Goal: Task Accomplishment & Management: Complete application form

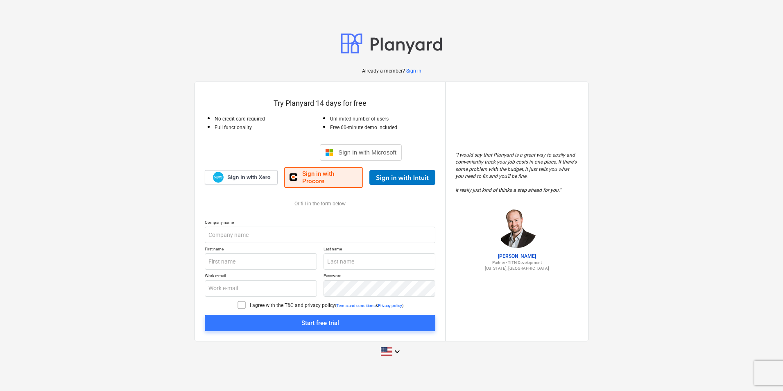
click at [315, 179] on span "Sign in with Procore" at bounding box center [329, 177] width 55 height 15
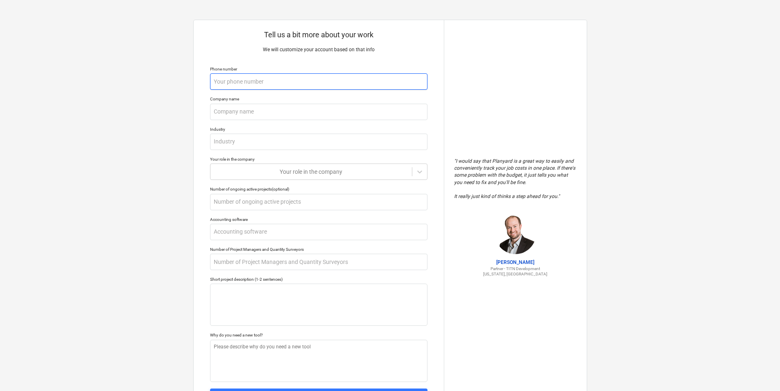
click at [319, 86] on input "text" at bounding box center [319, 81] width 218 height 16
type textarea "x"
type input "9"
type textarea "x"
type input "97"
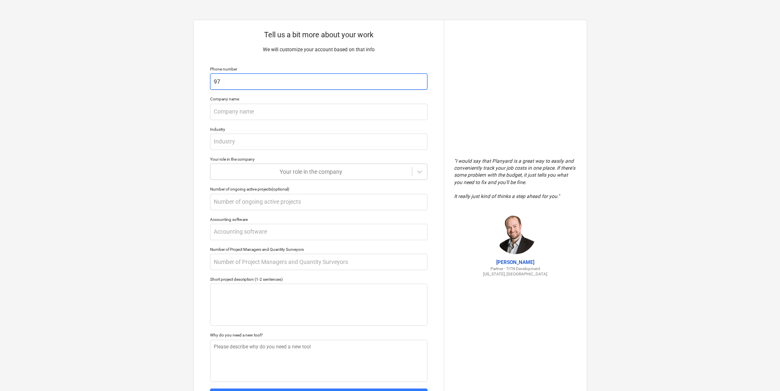
type textarea "x"
type input "9"
type textarea "x"
type input "9"
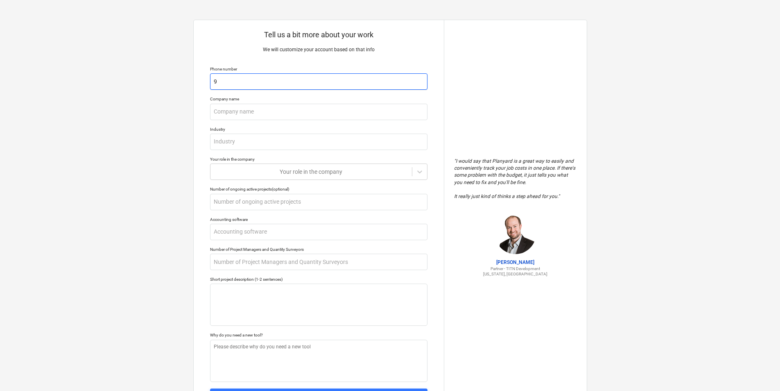
type textarea "x"
type input "97"
type textarea "x"
type input "972"
type textarea "x"
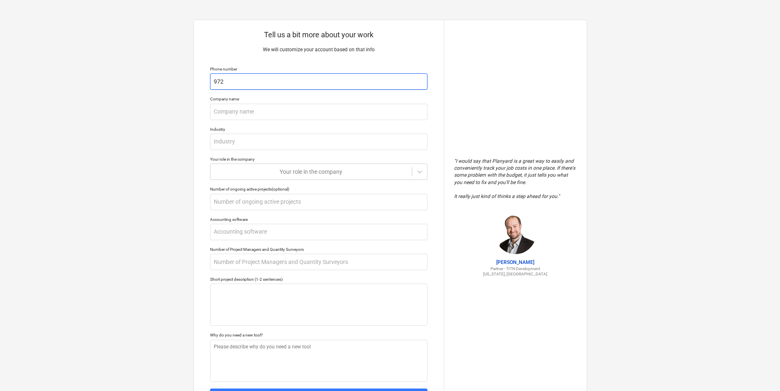
type input "9723"
type textarea "x"
type input "97231"
type textarea "x"
type input "972310"
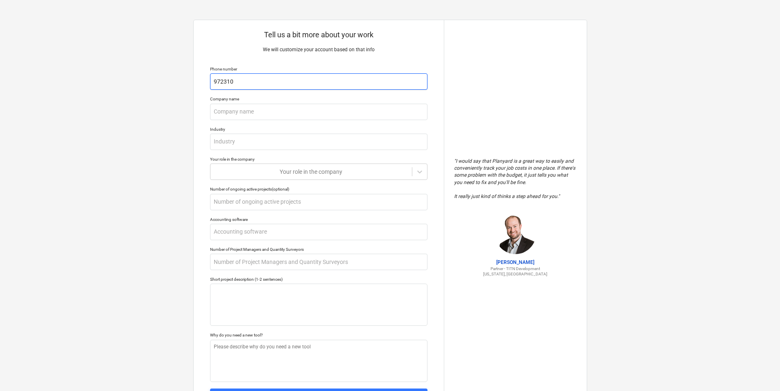
type textarea "x"
type input "9723106"
type textarea "x"
type input "97231061"
type textarea "x"
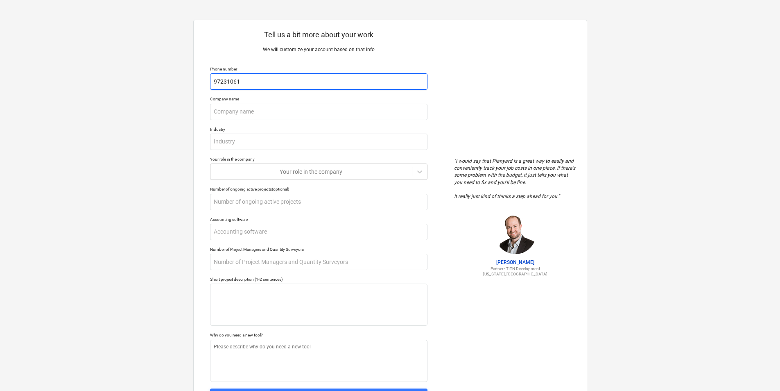
type input "972310610"
type textarea "x"
type input "9723106100"
click at [318, 118] on input "text" at bounding box center [319, 112] width 218 height 16
type textarea "x"
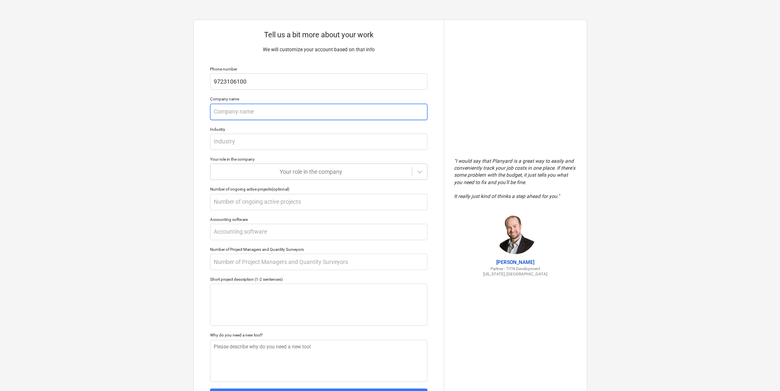
type input "B"
type textarea "x"
type input "Be"
type textarea "x"
type input "Bes"
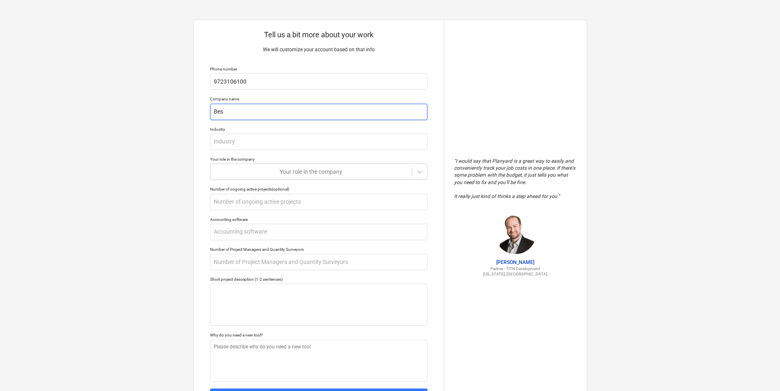
type textarea "x"
type input "Best"
type textarea "x"
type input "Best"
type textarea "x"
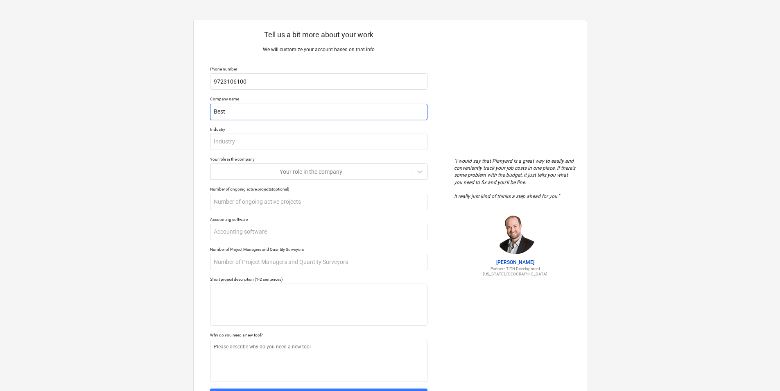
type input "Best H"
type textarea "x"
type input "Best Ha"
type textarea "x"
type input "Best Han"
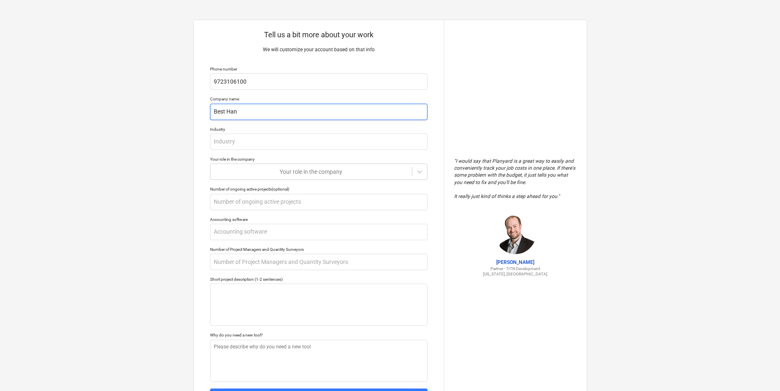
type textarea "x"
type input "Best Hand"
type textarea "x"
type input "Best Hands"
type textarea "x"
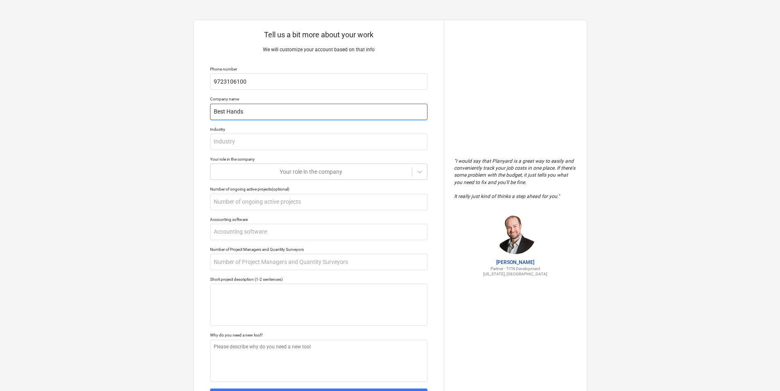
type input "Best Hands"
type textarea "x"
type input "Best Hands I"
type textarea "x"
type input "Best Hands In"
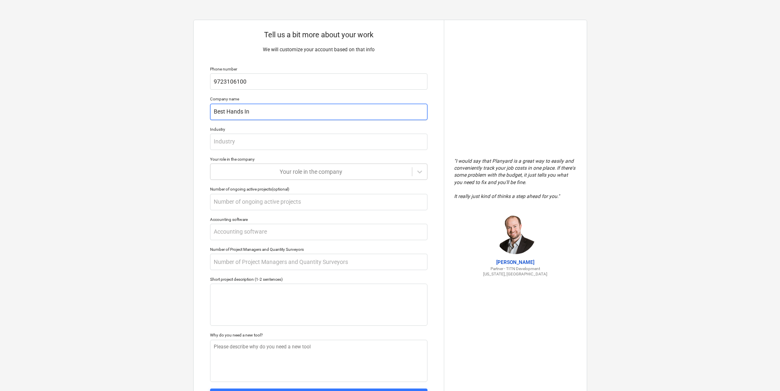
type textarea "x"
type input "Best Hands Ins"
type textarea "x"
type input "Best Hands Insu"
type textarea "x"
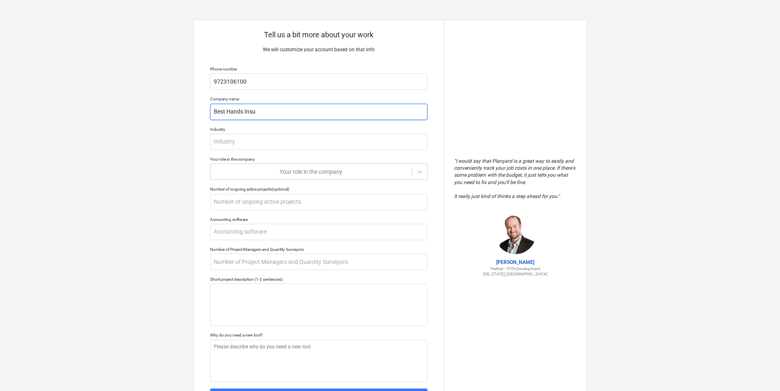
type input "Best Hands Insul"
type textarea "x"
type input "Best Hands [MEDICAL_DATA]"
type textarea "x"
type input "Best Hands Insulaa"
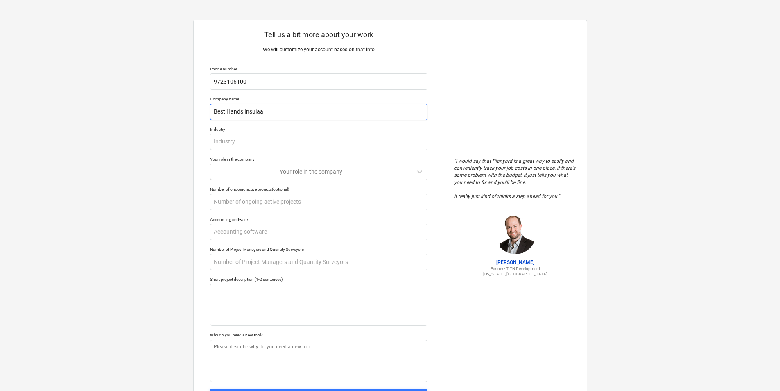
type textarea "x"
type input "Best Hands [MEDICAL_DATA]"
type textarea "x"
type input "Best Hands Insulat"
type textarea "x"
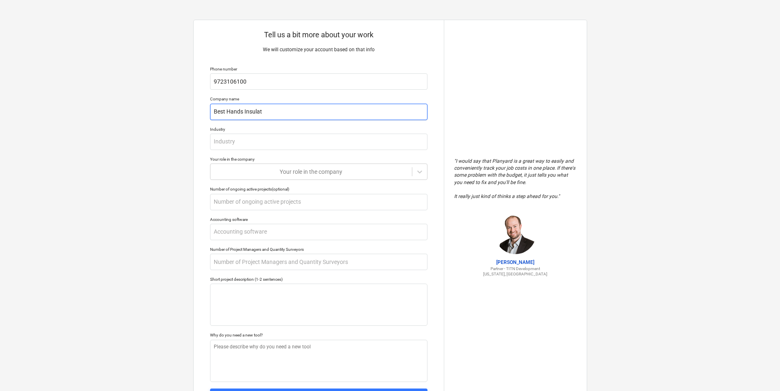
type input "Best Hands Insulati"
type textarea "x"
type input "Best Hands Insulatio"
type textarea "x"
type input "Best Hands Insulation"
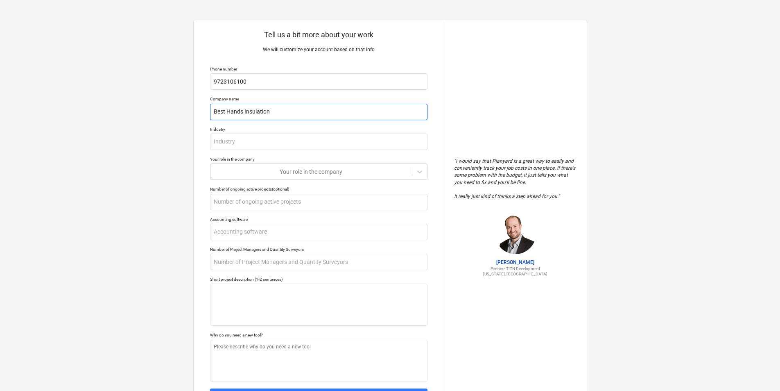
type textarea "x"
type input "Best Hands Insulation"
type textarea "x"
type input "Best Hands Insulation C"
type textarea "x"
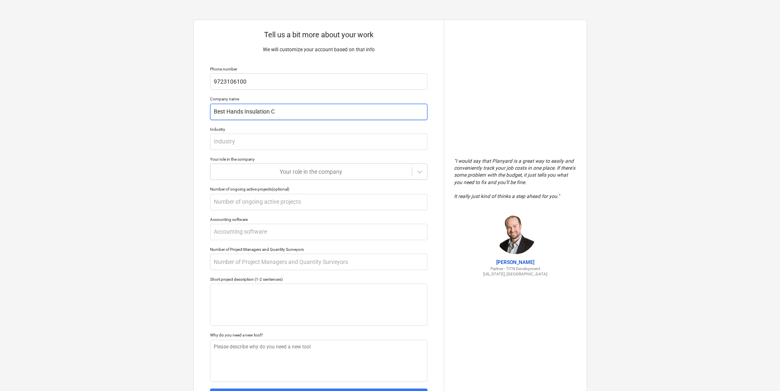
type input "Best Hands Insulation CO"
type textarea "x"
type input "Best Hands Insulation CO"
type textarea "x"
type input "Best Hands Insulation CO L"
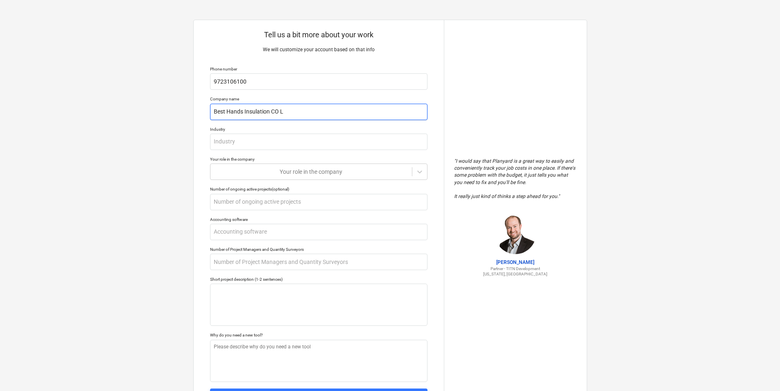
type textarea "x"
type input "Best Hands Insulation CO LL"
type textarea "x"
type input "Best Hands Insulation CO LLC"
click at [318, 153] on div "Tell us a bit more about your work We will customize your account based on that…" at bounding box center [319, 217] width 250 height 395
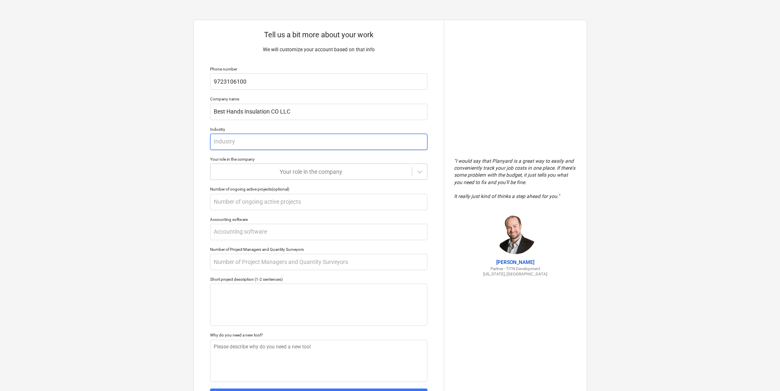
click at [318, 141] on input "text" at bounding box center [319, 142] width 218 height 16
type textarea "x"
type input "I"
type textarea "x"
type input "In"
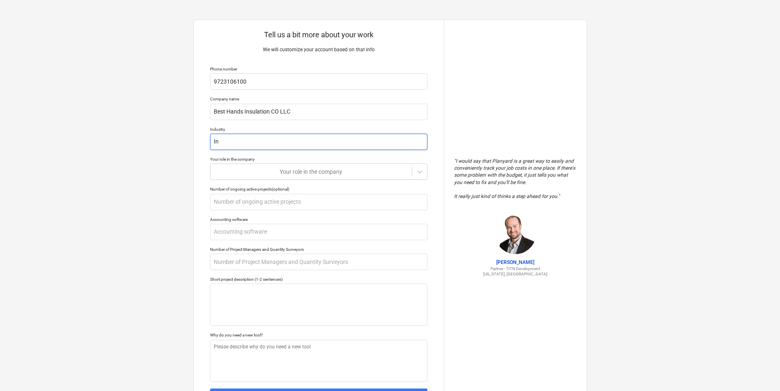
type textarea "x"
type input "Ina"
type textarea "x"
type input "Inau"
type textarea "x"
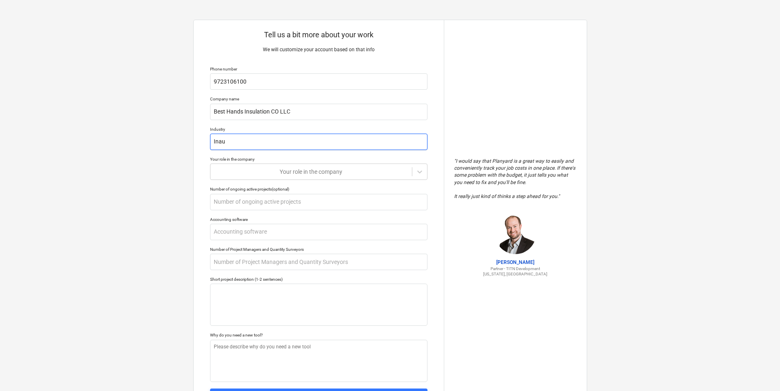
type input "Ina"
type textarea "x"
type input "In"
type textarea "x"
type input "I"
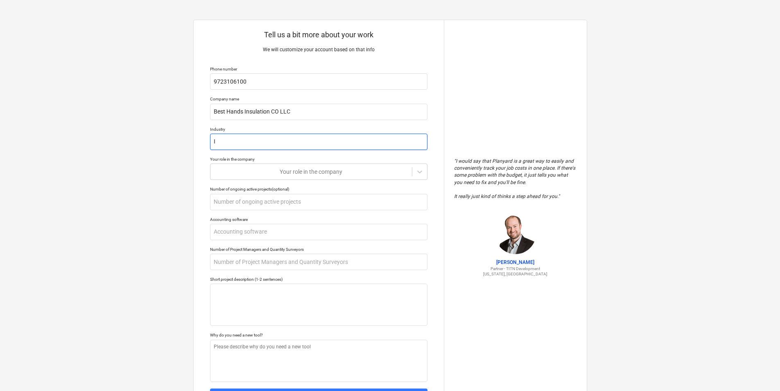
type textarea "x"
type input "I"
type textarea "x"
type input "In"
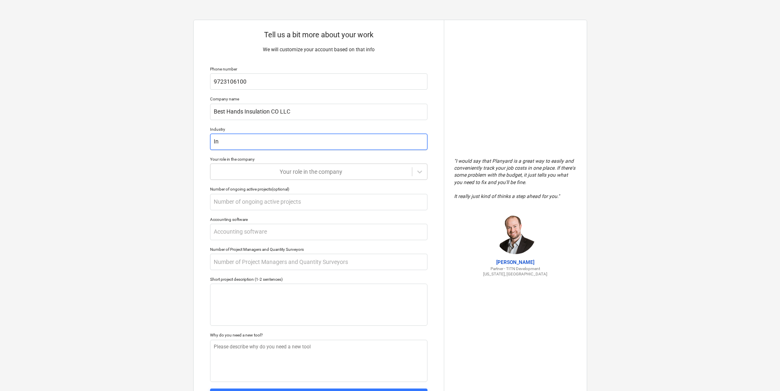
type textarea "x"
type input "Ins"
type textarea "x"
type input "Insu"
type textarea "x"
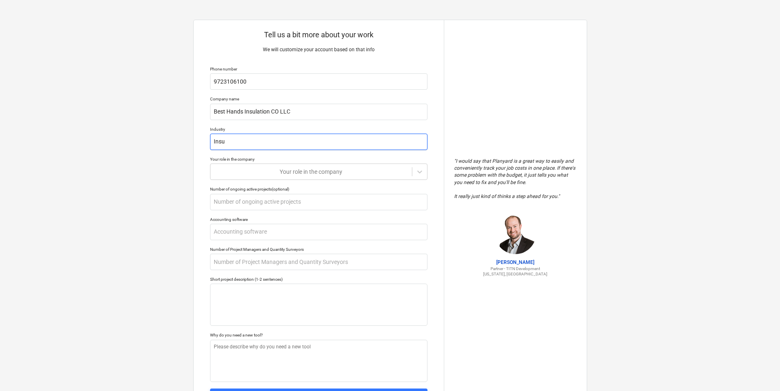
type input "Insul"
type textarea "x"
type input "[MEDICAL_DATA]"
type textarea "x"
type input "Insulat"
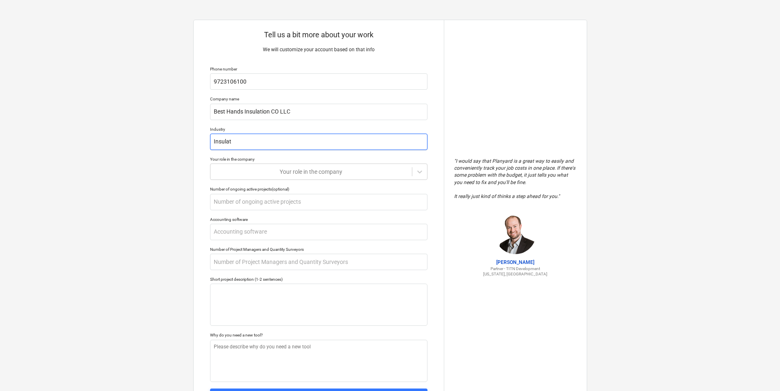
type textarea "x"
type input "Insulati"
type textarea "x"
type input "Insulatio"
type textarea "x"
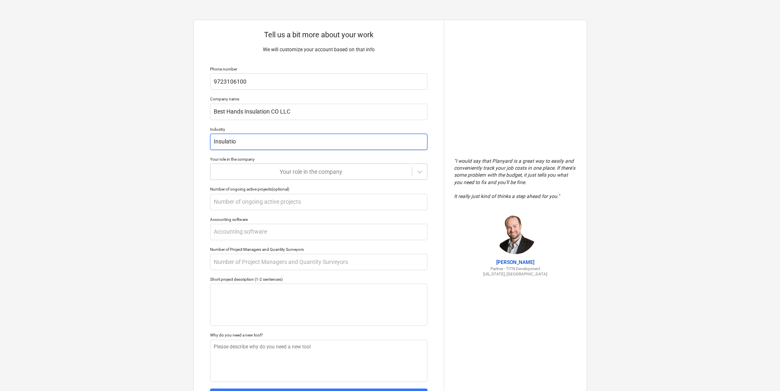
type input "Insulation"
type textarea "x"
type input "Insulation"
click at [299, 172] on div at bounding box center [311, 172] width 193 height 8
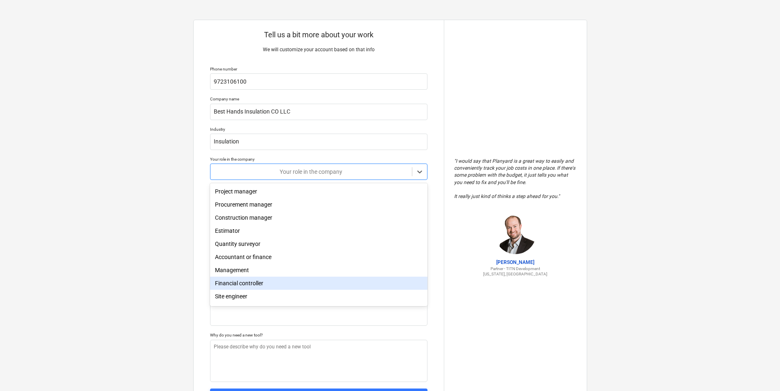
scroll to position [29, 0]
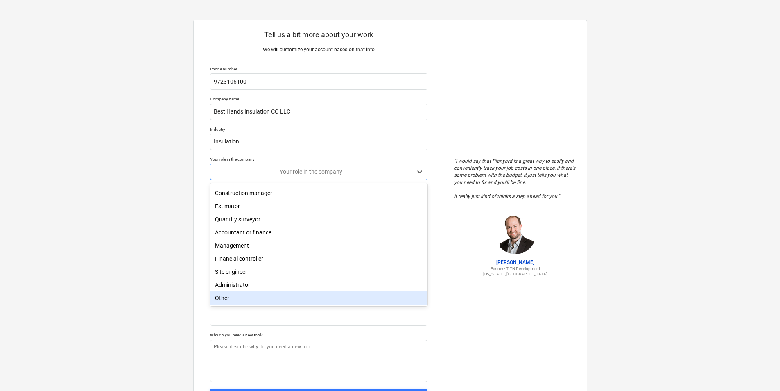
click at [244, 297] on div "Other" at bounding box center [319, 297] width 218 height 13
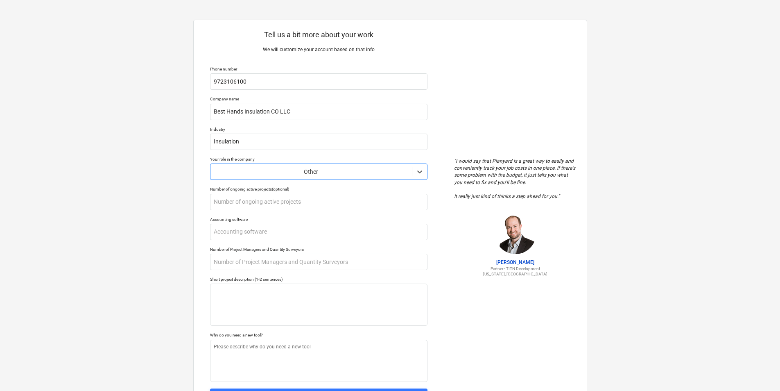
click at [268, 175] on div at bounding box center [311, 172] width 193 height 8
drag, startPoint x: 61, startPoint y: 221, endPoint x: 166, endPoint y: 227, distance: 105.0
click at [61, 221] on div "Tell us a bit more about your work We will customize your account based on that…" at bounding box center [390, 217] width 780 height 435
click at [293, 207] on input "text" at bounding box center [319, 202] width 218 height 16
click at [326, 234] on input "text" at bounding box center [319, 232] width 218 height 16
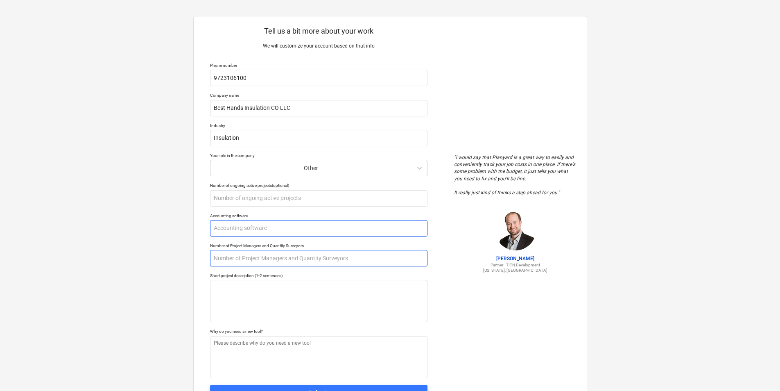
scroll to position [0, 0]
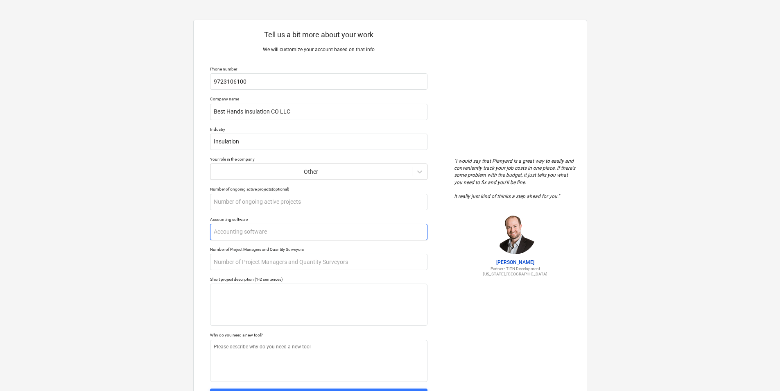
type textarea "x"
